Goal: Information Seeking & Learning: Learn about a topic

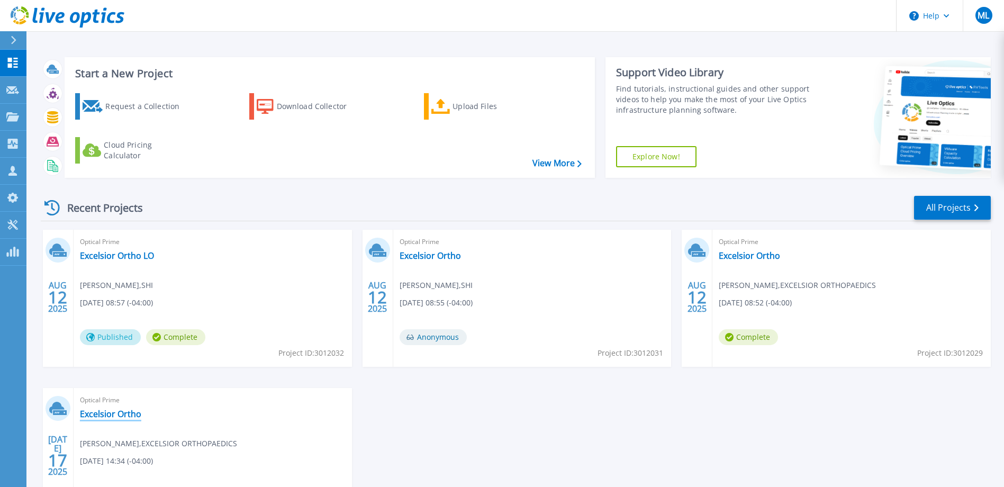
click at [114, 413] on link "Excelsior Ortho" at bounding box center [110, 414] width 61 height 11
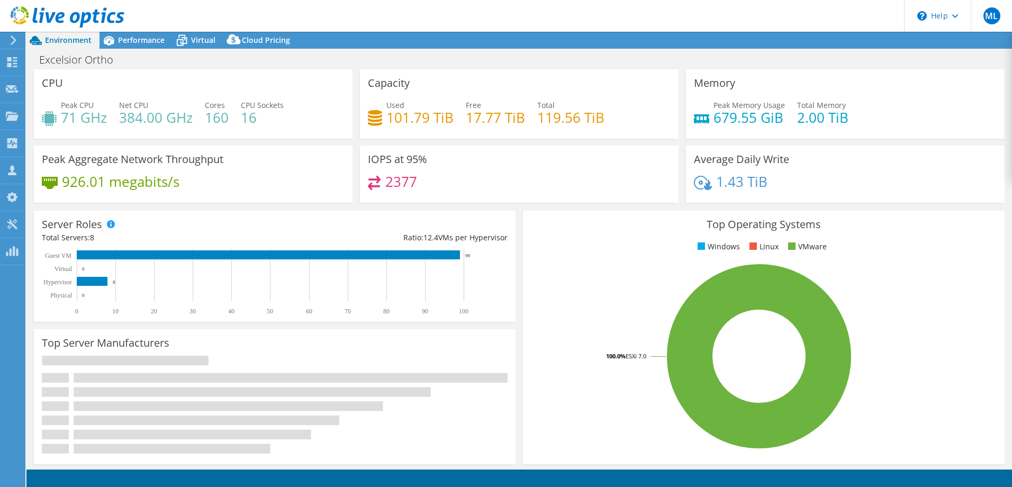
select select "USD"
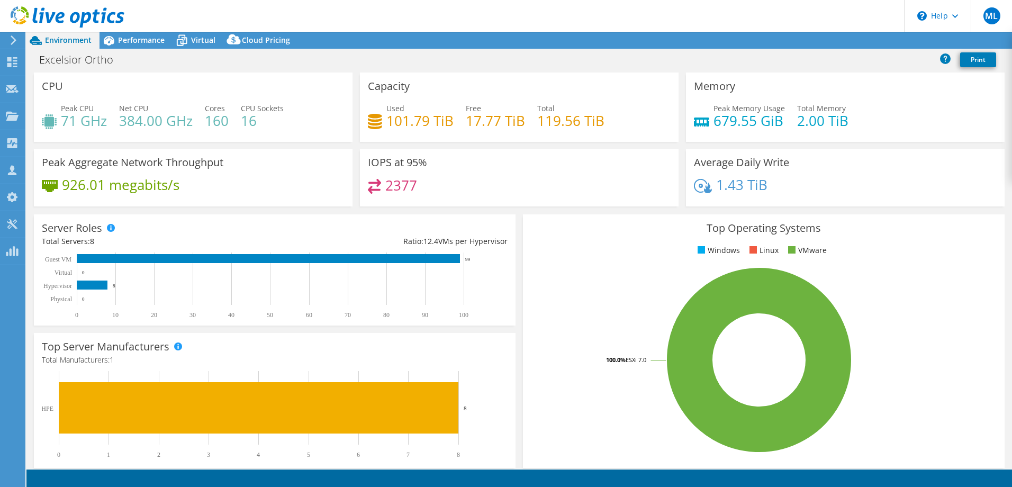
click at [351, 194] on div "Peak Aggregate Network Throughput 926.01 megabits/s" at bounding box center [193, 178] width 326 height 58
click at [284, 111] on div "Peak CPU 71 GHz Net CPU 384.00 GHz Cores 160 CPU Sockets 16" at bounding box center [193, 120] width 303 height 34
click at [17, 225] on icon at bounding box center [12, 224] width 13 height 10
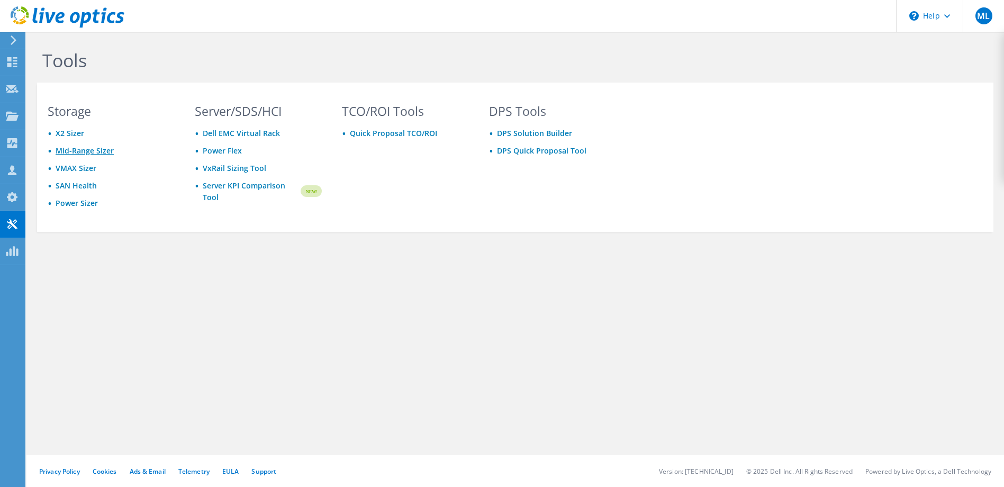
click at [86, 150] on link "Mid-Range Sizer" at bounding box center [85, 151] width 58 height 10
click at [103, 150] on link "Mid-Range Sizer" at bounding box center [85, 151] width 58 height 10
click at [91, 203] on link "Power Sizer" at bounding box center [77, 203] width 42 height 10
click at [17, 116] on use at bounding box center [12, 115] width 13 height 9
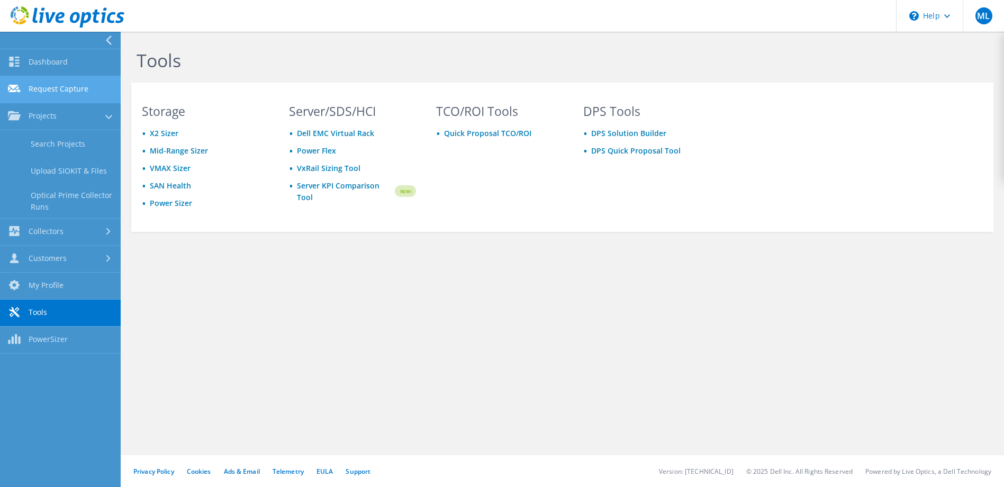
click at [79, 84] on link "Request Capture" at bounding box center [60, 89] width 121 height 27
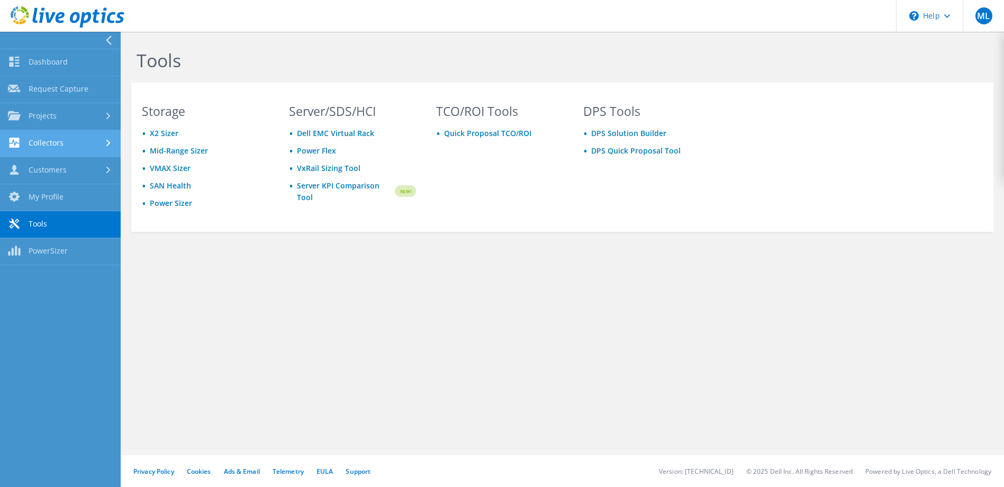
click at [67, 138] on link "Collectors" at bounding box center [60, 143] width 121 height 27
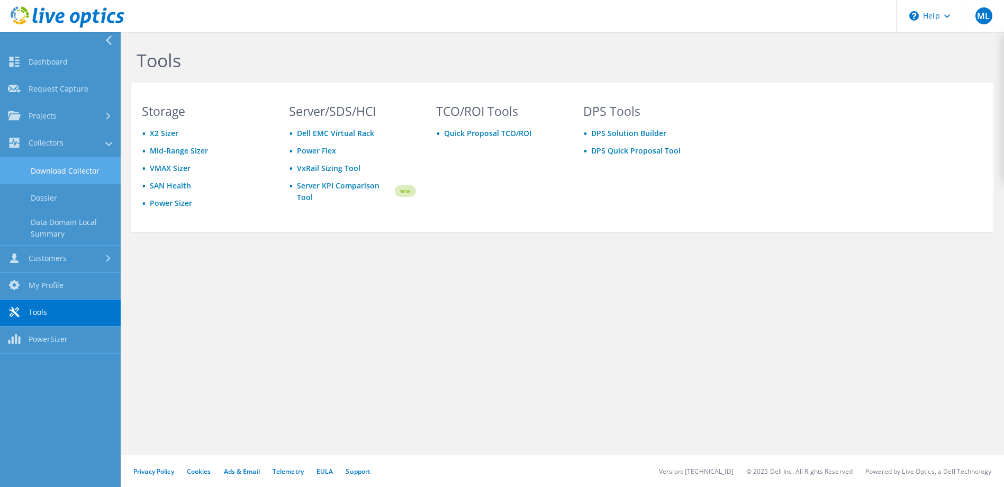
click at [71, 169] on link "Download Collector" at bounding box center [60, 170] width 121 height 27
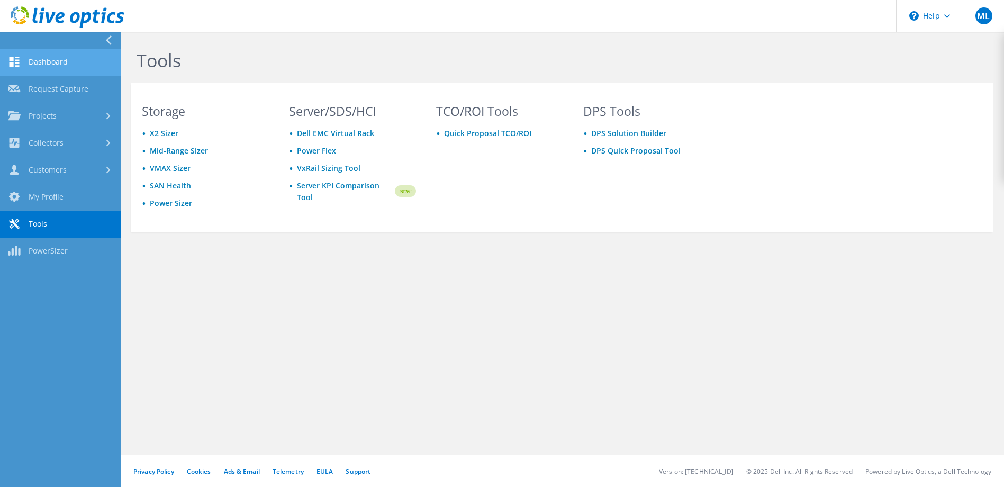
click at [60, 64] on link "Dashboard" at bounding box center [60, 62] width 121 height 27
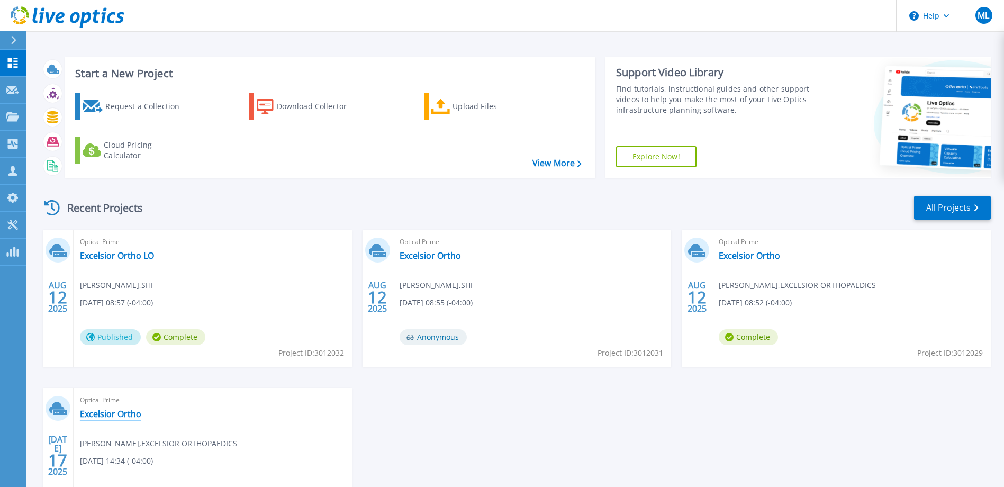
click at [118, 414] on link "Excelsior Ortho" at bounding box center [110, 414] width 61 height 11
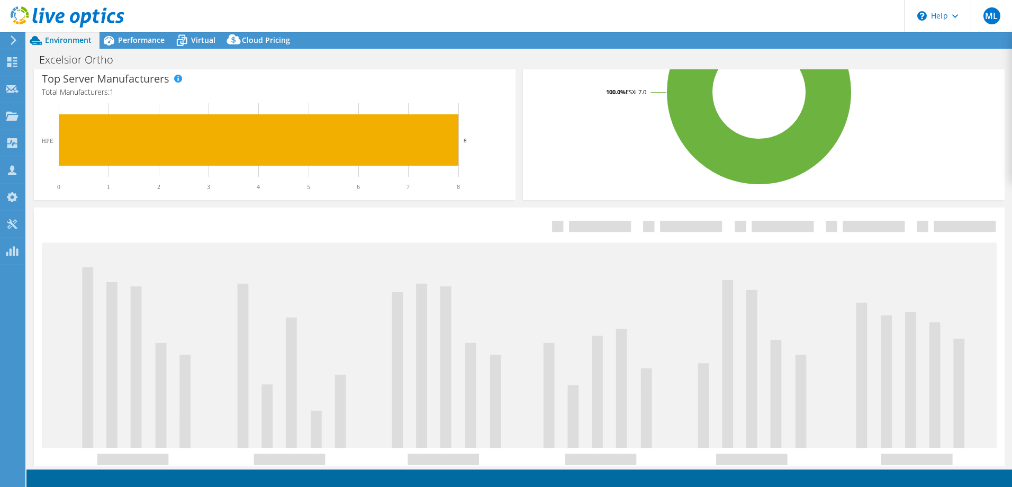
scroll to position [219, 0]
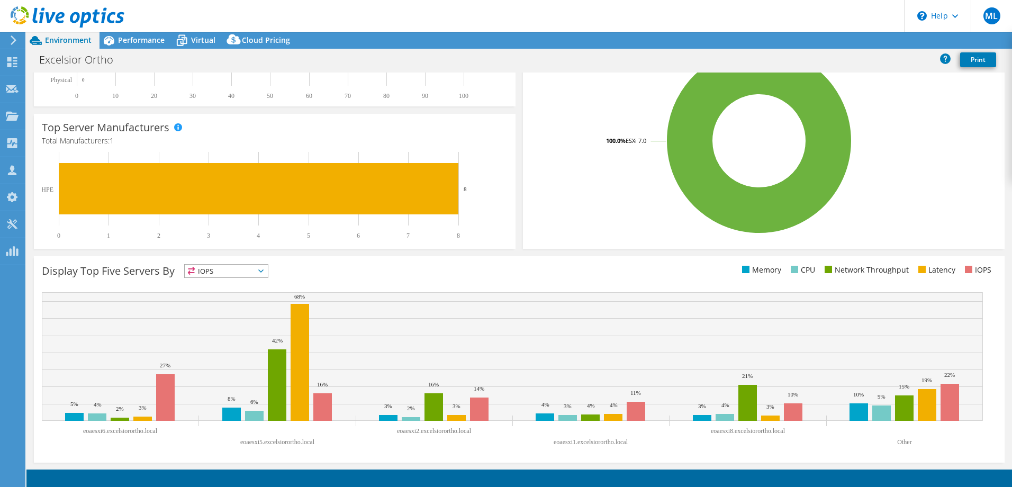
select select "USD"
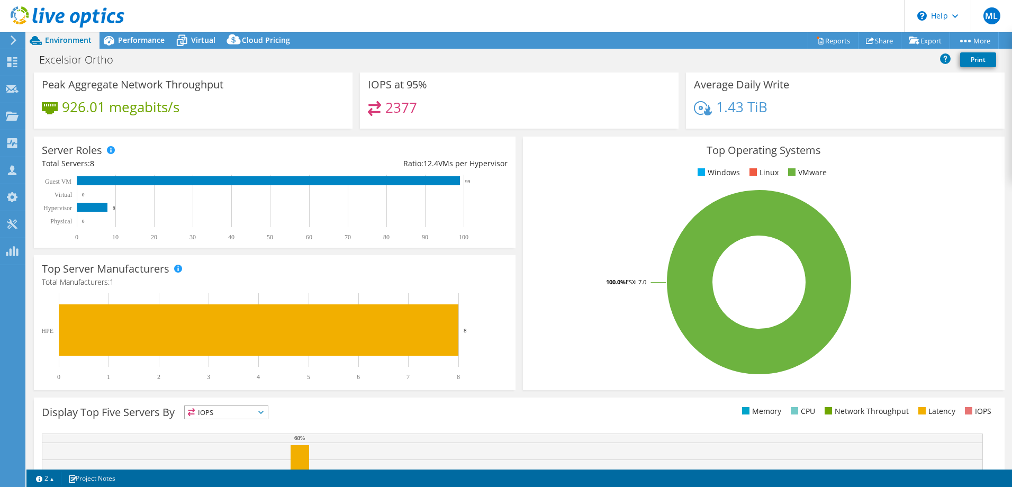
scroll to position [0, 0]
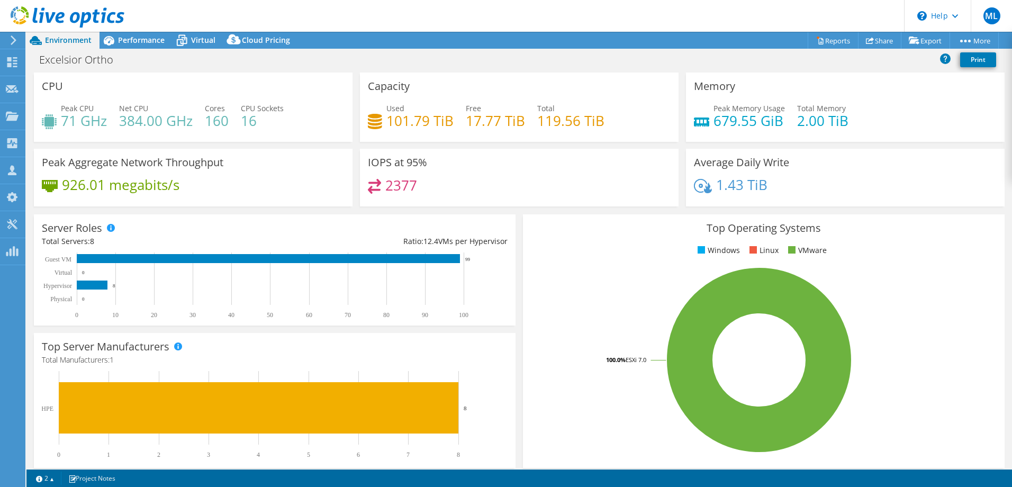
click at [415, 186] on div "2377" at bounding box center [519, 190] width 303 height 23
click at [142, 43] on span "Performance" at bounding box center [141, 40] width 47 height 10
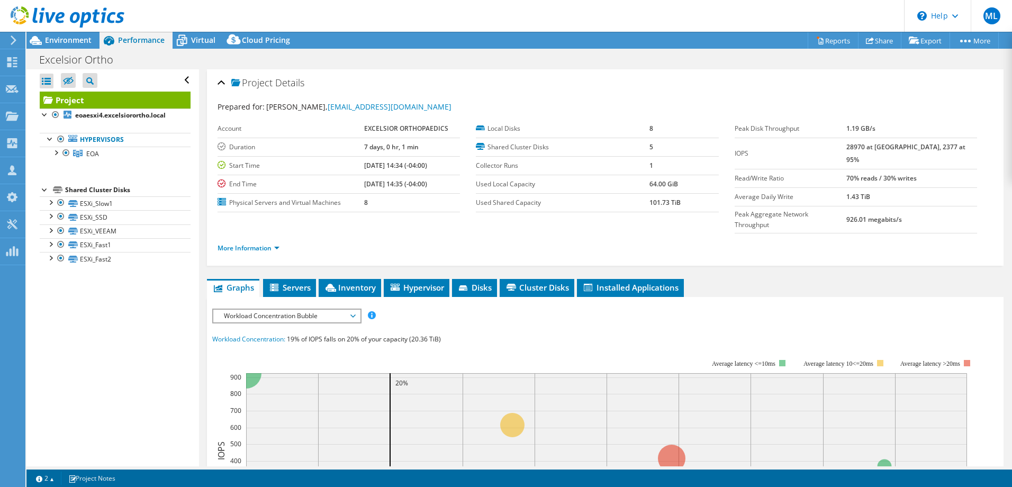
click at [281, 309] on div "Workload Concentration Bubble IOPS Disk Throughput IO Size Latency Queue Depth …" at bounding box center [286, 316] width 149 height 15
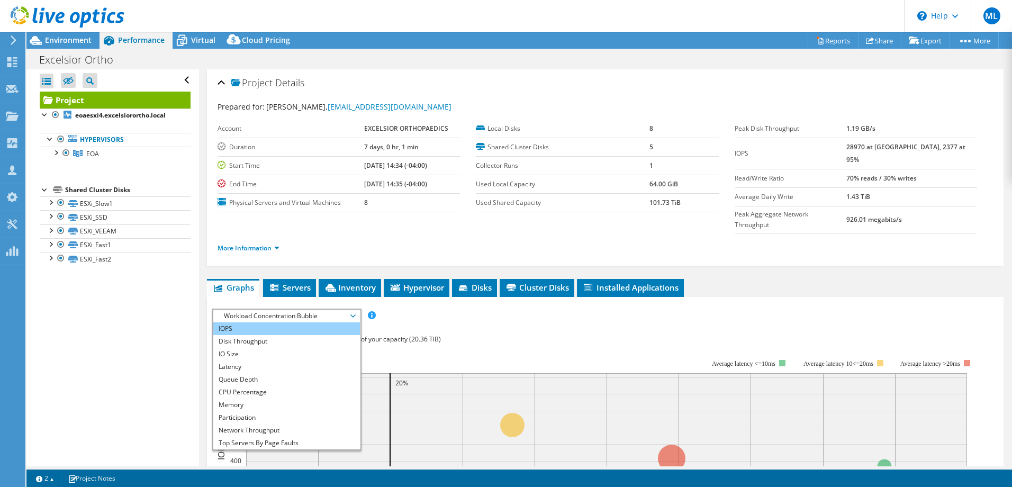
drag, startPoint x: 281, startPoint y: 301, endPoint x: 243, endPoint y: 311, distance: 38.9
click at [241, 322] on li "IOPS" at bounding box center [286, 328] width 147 height 13
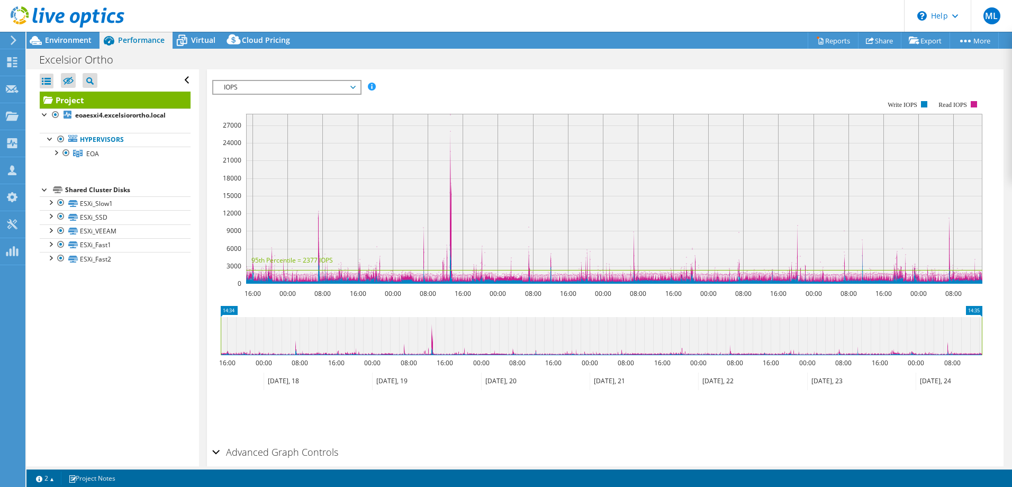
scroll to position [203, 0]
